Goal: Information Seeking & Learning: Learn about a topic

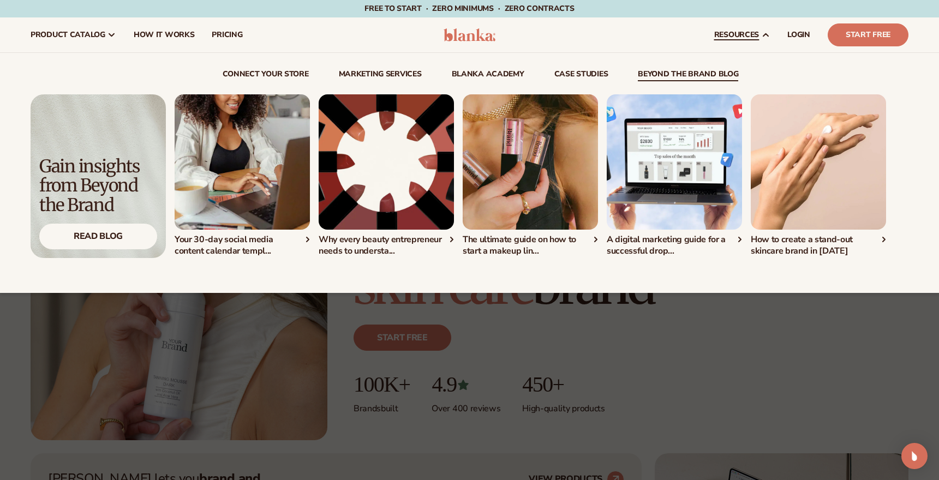
click at [580, 82] on div "Connect and start selling in minutes View Integrations" at bounding box center [470, 169] width 878 height 177
click at [579, 77] on link "case studies" at bounding box center [581, 75] width 54 height 11
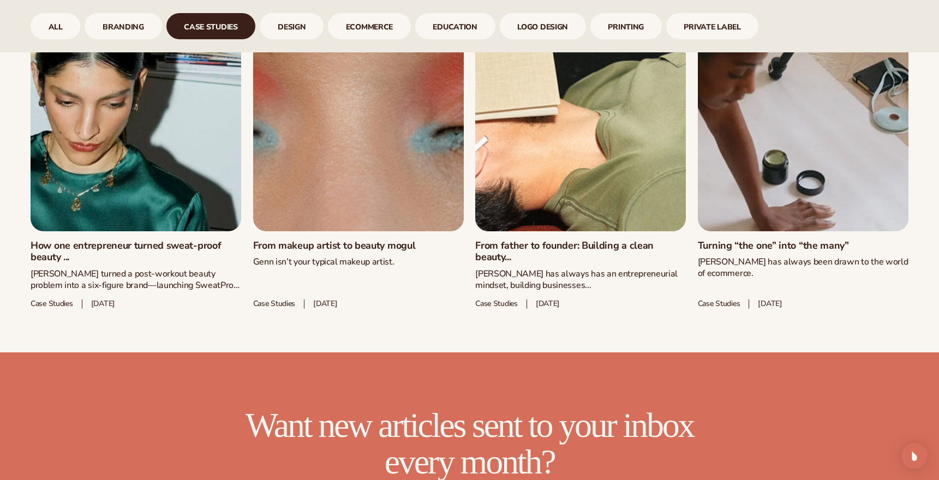
scroll to position [659, 0]
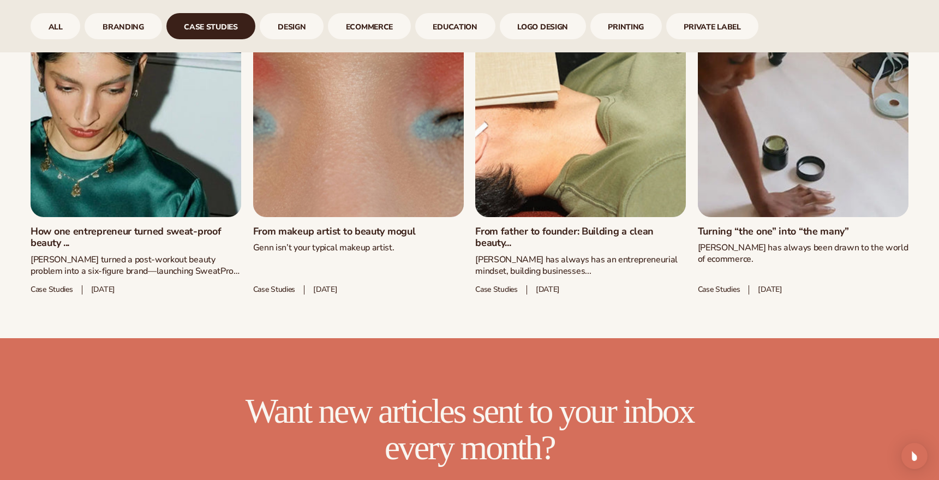
click at [349, 235] on link "From makeup artist to beauty mogul" at bounding box center [358, 232] width 211 height 12
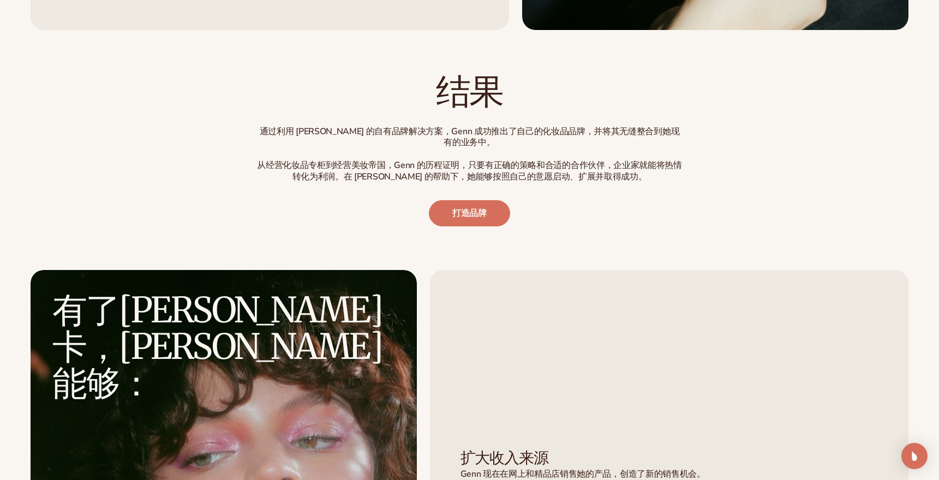
scroll to position [1934, 0]
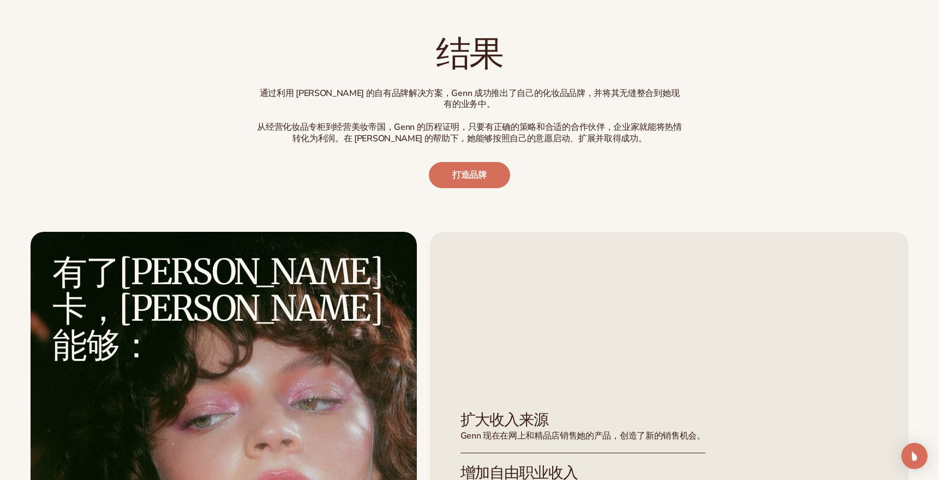
click at [409, 125] on font "从经营化妆品专柜到经营美妆帝国，Genn 的历程证明，只要有正确的策略和合适的合作伙伴，企业家就能将热情转化为利润。在 Blanka 的帮助下，她能够按照自己…" at bounding box center [469, 132] width 424 height 23
copy font "Genn"
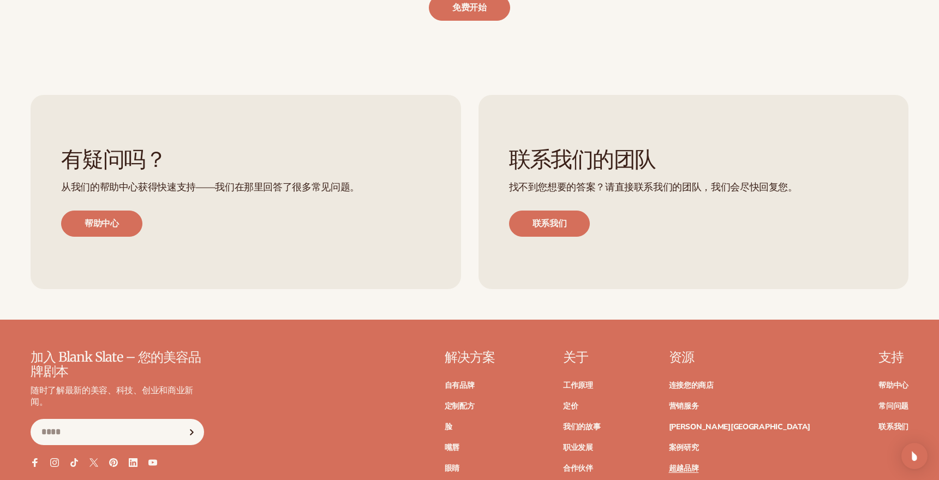
scroll to position [2946, 0]
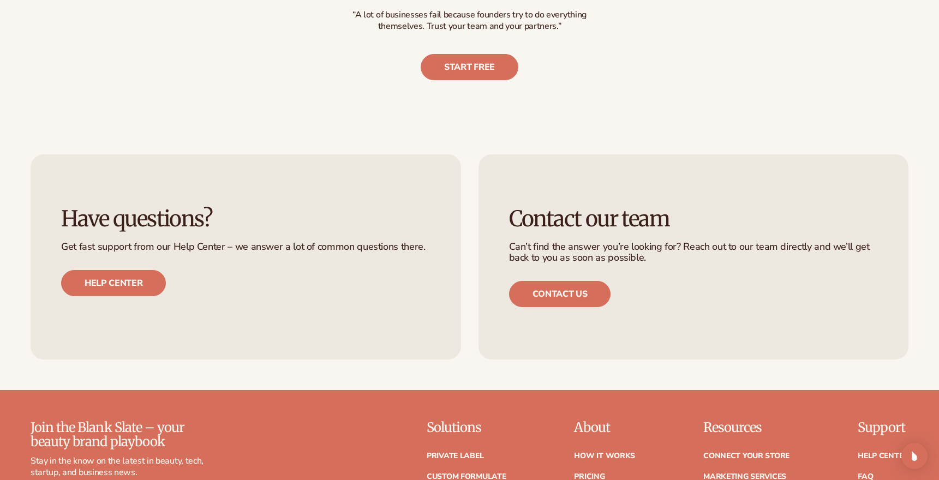
scroll to position [2946, 0]
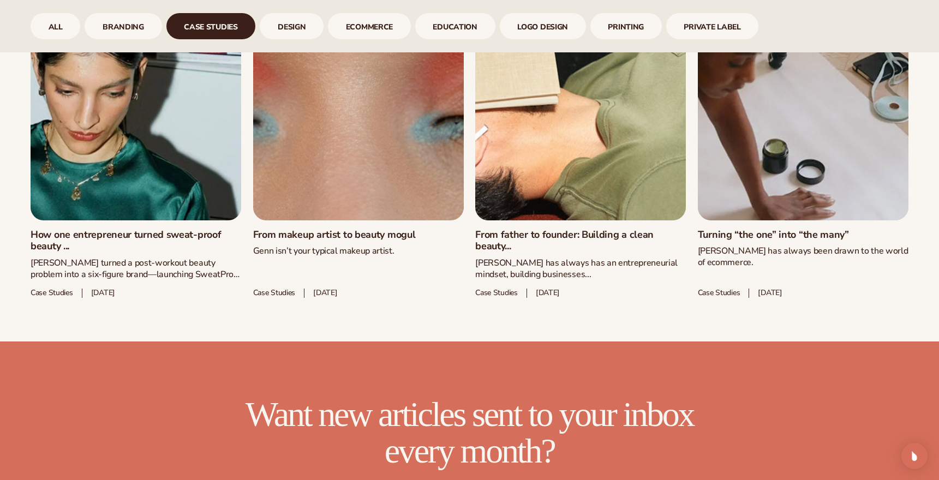
scroll to position [659, 0]
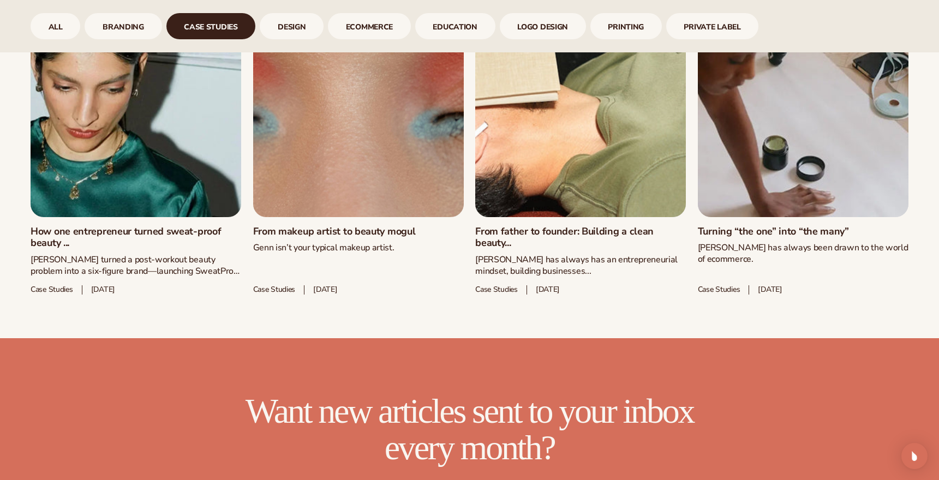
click at [212, 226] on link "How one entrepreneur turned sweat-proof beauty ..." at bounding box center [136, 237] width 211 height 23
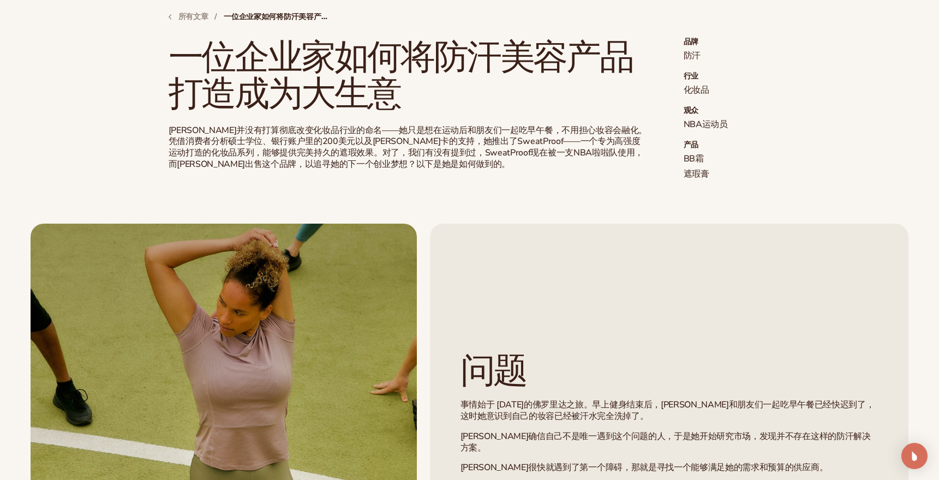
scroll to position [358, 0]
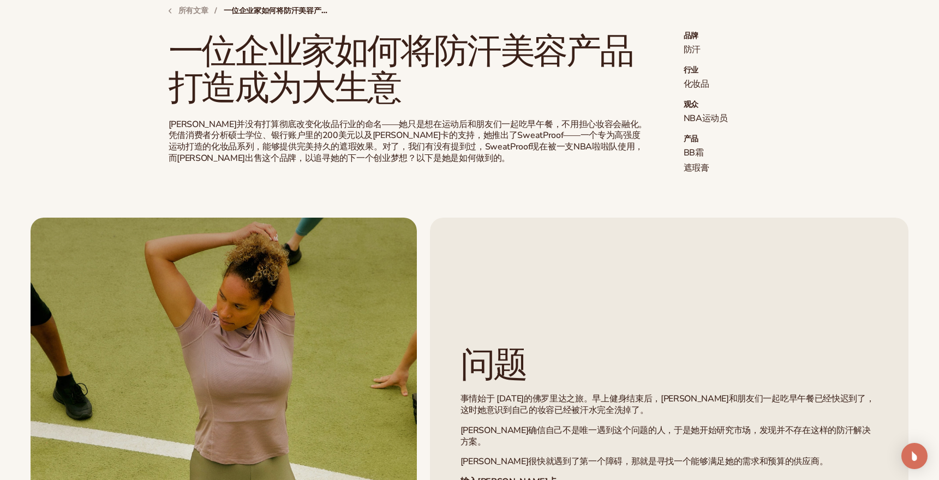
click at [442, 137] on font "莎拉并没有打算彻底改变化妆品行业的命名——她只是想在运动后和朋友们一起吃早午餐，不用担心妆容会融化。凭借消费者分析硕士学位、银行账户里的200美元以及布兰卡的…" at bounding box center [408, 141] width 478 height 46
copy font "SweatProof"
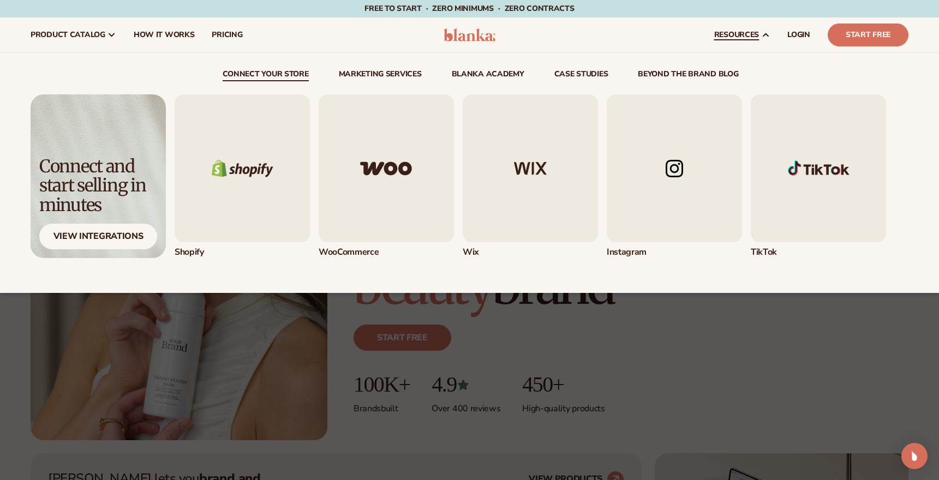
click at [698, 177] on img "4 / 5" at bounding box center [674, 168] width 135 height 148
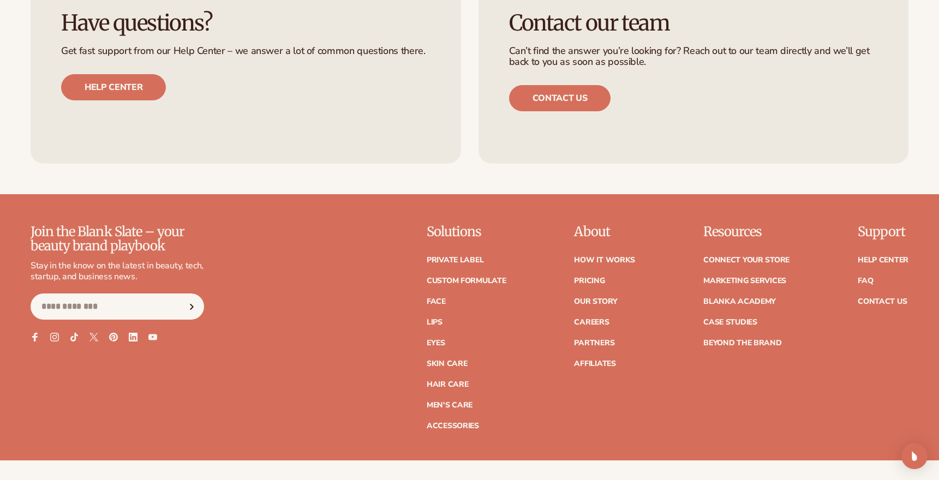
scroll to position [1747, 0]
